Goal: Contribute content: Contribute content

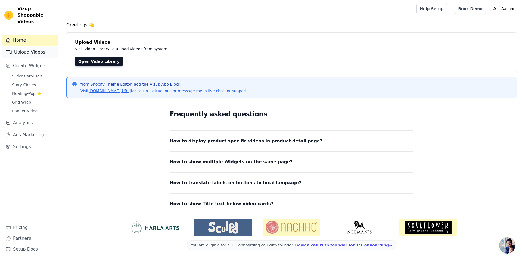
click at [45, 47] on link "Upload Videos" at bounding box center [30, 52] width 56 height 11
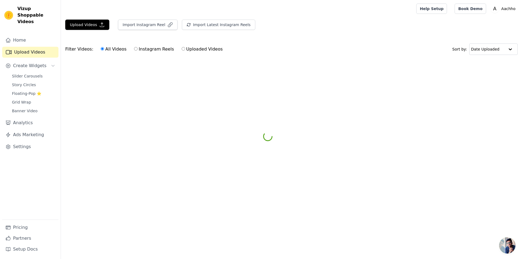
click at [189, 51] on label "Uploaded Videos" at bounding box center [202, 49] width 42 height 7
click at [185, 51] on input "Uploaded Videos" at bounding box center [184, 49] width 4 height 4
radio input "true"
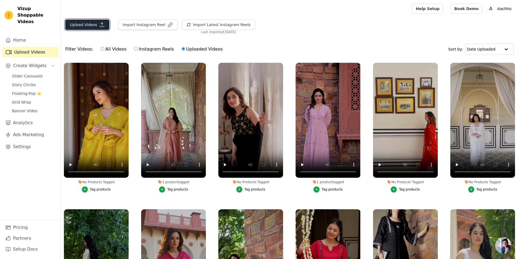
click at [84, 24] on button "Upload Videos" at bounding box center [87, 25] width 44 height 10
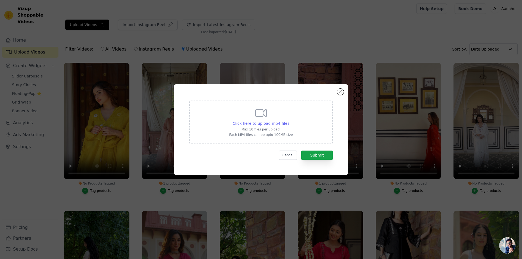
click at [261, 122] on span "Click here to upload mp4 files" at bounding box center [261, 123] width 57 height 4
click at [289, 121] on input "Click here to upload mp4 files Max 10 files per upload. Each MP4 files can be u…" at bounding box center [289, 121] width 0 height 0
type input "C:\fakepath\27. Dazzle Blue Embroidered Flex Kurta Set.mp4"
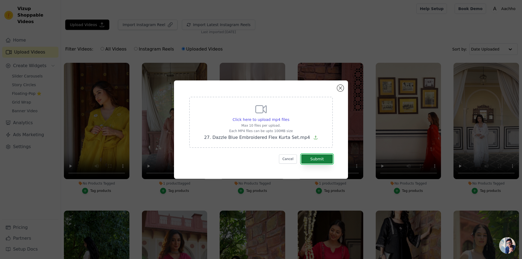
click at [325, 158] on button "Submit" at bounding box center [317, 159] width 32 height 9
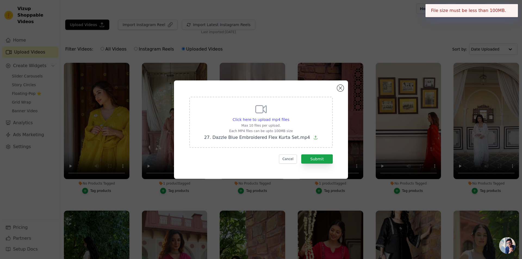
click at [510, 10] on button "✖" at bounding box center [510, 10] width 6 height 7
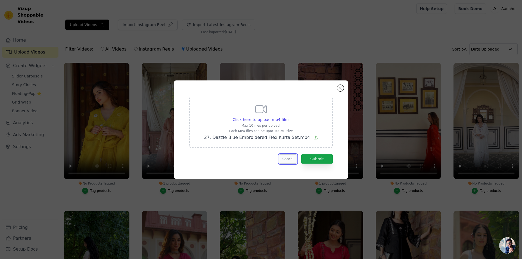
click at [289, 159] on button "Cancel" at bounding box center [288, 159] width 18 height 9
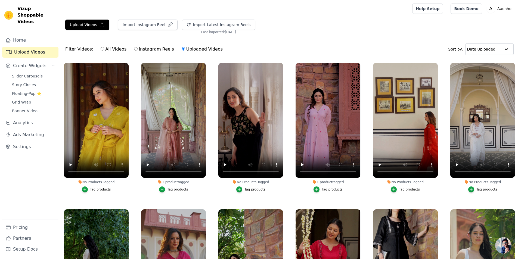
click at [356, 27] on div "Upload Videos Import Instagram Reel Import Latest Instagram Reels Import Latest…" at bounding box center [289, 27] width 457 height 15
click at [99, 25] on icon "button" at bounding box center [101, 24] width 5 height 5
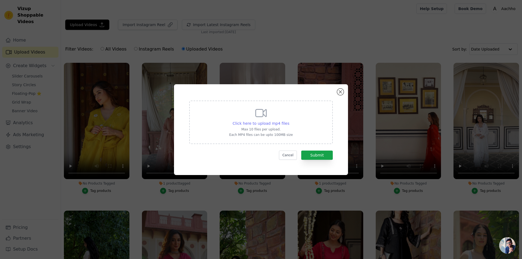
click at [256, 125] on span "Click here to upload mp4 files" at bounding box center [261, 123] width 57 height 4
click at [289, 121] on input "Click here to upload mp4 files Max 10 files per upload. Each MP4 files can be u…" at bounding box center [289, 121] width 0 height 0
click at [339, 93] on button "Close modal" at bounding box center [340, 92] width 7 height 7
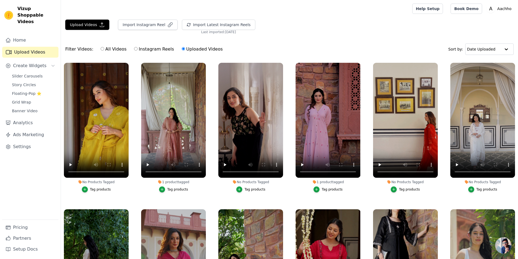
click at [291, 21] on div "Upload Videos Import Instagram Reel Import Latest Instagram Reels Import Latest…" at bounding box center [289, 27] width 457 height 15
click at [87, 26] on button "Upload Videos" at bounding box center [87, 25] width 44 height 10
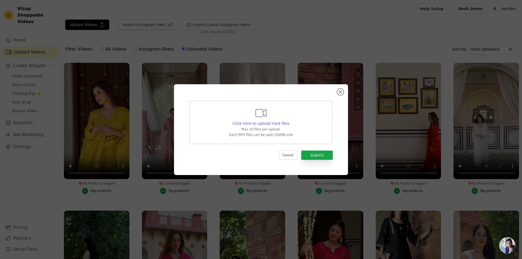
click at [273, 125] on span "Click here to upload mp4 files" at bounding box center [261, 123] width 57 height 4
click at [259, 122] on span "Click here to upload mp4 files" at bounding box center [261, 123] width 57 height 4
click at [289, 121] on input "Click here to upload mp4 files Max 10 files per upload. Each MP4 files can be u…" at bounding box center [289, 121] width 0 height 0
click at [343, 93] on button "Close modal" at bounding box center [340, 92] width 7 height 7
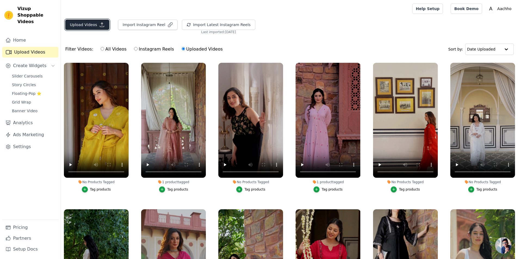
click at [85, 24] on button "Upload Videos" at bounding box center [87, 25] width 44 height 10
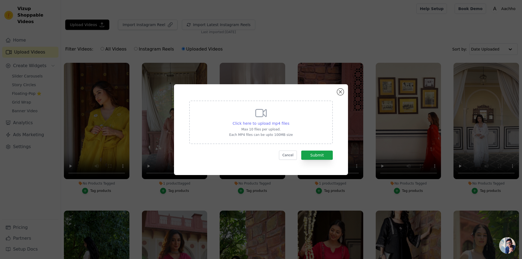
click at [239, 123] on span "Click here to upload mp4 files" at bounding box center [261, 123] width 57 height 4
click at [289, 121] on input "Click here to upload mp4 files Max 10 files per upload. Each MP4 files can be u…" at bounding box center [289, 121] width 0 height 0
type input "C:\fakepath\37. Flowy Pink Embroidered [PERSON_NAME] Set. Flowy Pink Embroidere…"
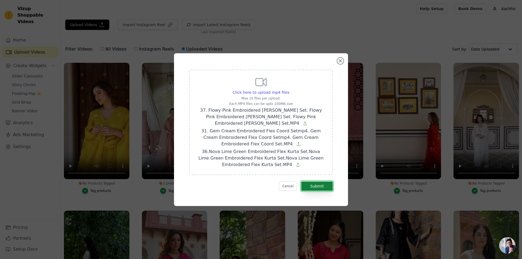
click at [316, 186] on button "Submit" at bounding box center [317, 186] width 32 height 9
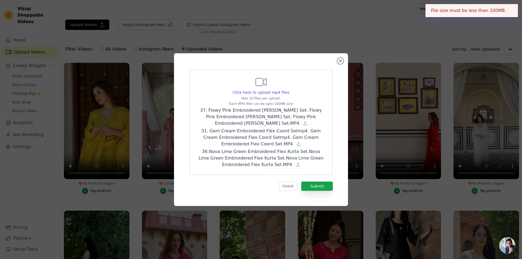
click at [507, 9] on button "✖" at bounding box center [510, 10] width 6 height 7
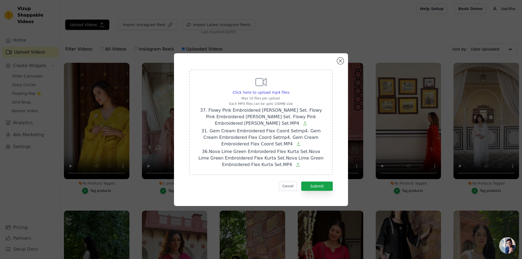
click at [344, 61] on div "Click here to upload mp4 files Max 10 files per upload. Each MP4 files can be u…" at bounding box center [261, 129] width 174 height 153
click at [341, 63] on button "Close modal" at bounding box center [340, 61] width 7 height 7
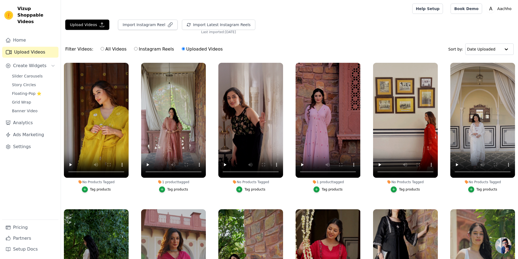
click at [362, 45] on div "Filter Videos: All Videos Instagram Reels Uploaded Videos Sort by: Date Uploaded" at bounding box center [289, 49] width 457 height 21
